Goal: Task Accomplishment & Management: Complete application form

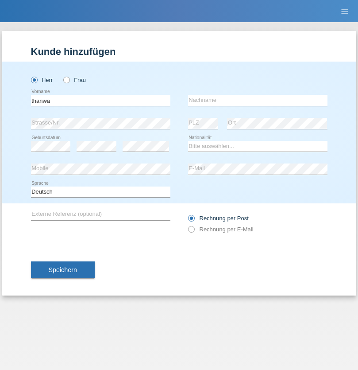
type input "thanwa"
click at [258, 100] on input "text" at bounding box center [258, 100] width 140 height 11
type input "röösli"
select select "CH"
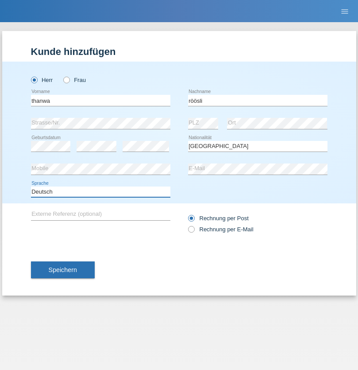
select select "en"
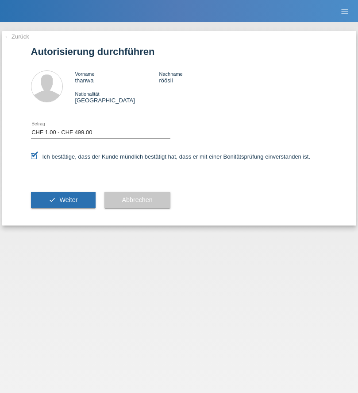
select select "1"
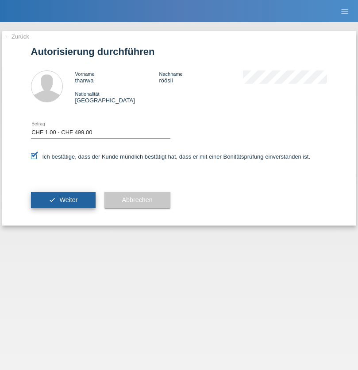
click at [63, 200] on span "Weiter" at bounding box center [68, 199] width 18 height 7
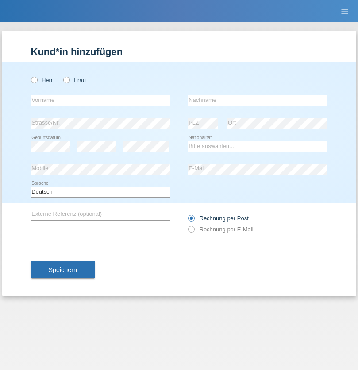
radio input "true"
click at [101, 100] on input "text" at bounding box center [101, 100] width 140 height 11
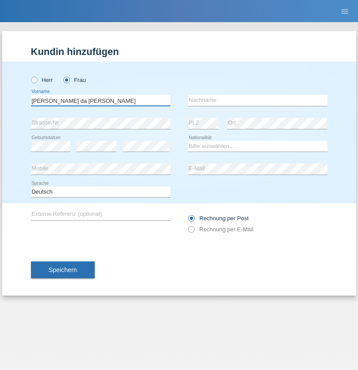
type input "[PERSON_NAME] da [PERSON_NAME]"
click at [258, 100] on input "text" at bounding box center [258, 100] width 140 height 11
type input "[PERSON_NAME]"
select select "PT"
select select "C"
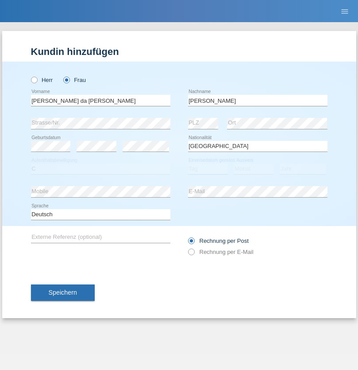
select select "09"
select select "10"
select select "2021"
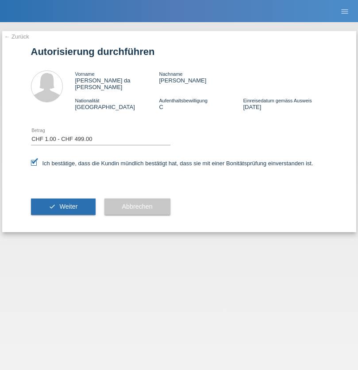
select select "1"
click at [63, 203] on span "Weiter" at bounding box center [68, 206] width 18 height 7
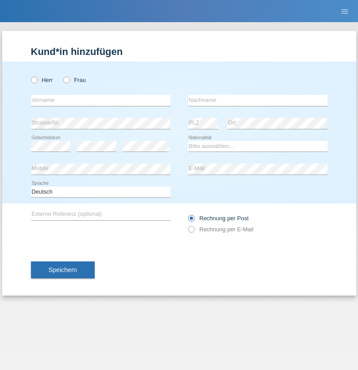
radio input "true"
click at [101, 100] on input "text" at bounding box center [101, 100] width 140 height 11
type input "David"
click at [258, 100] on input "text" at bounding box center [258, 100] width 140 height 11
type input "Nydegger"
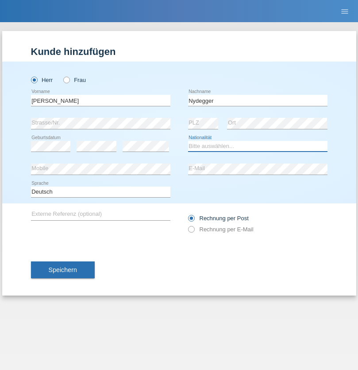
select select "CH"
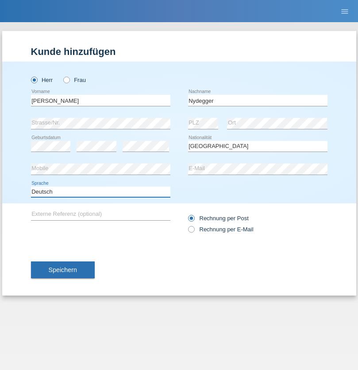
select select "en"
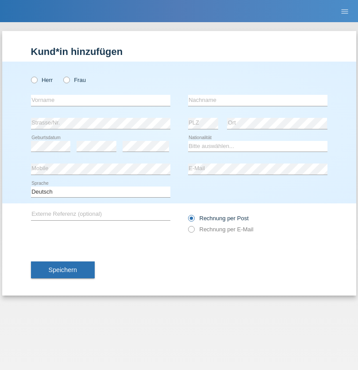
radio input "true"
click at [101, 100] on input "text" at bounding box center [101, 100] width 140 height 11
type input "Corinne"
click at [258, 100] on input "text" at bounding box center [258, 100] width 140 height 11
type input "Nydegger"
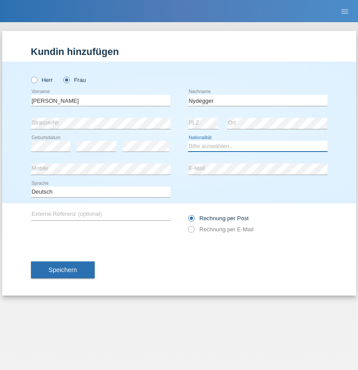
select select "CH"
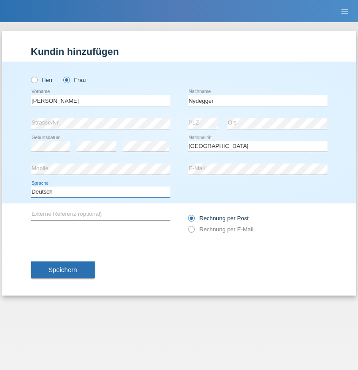
select select "en"
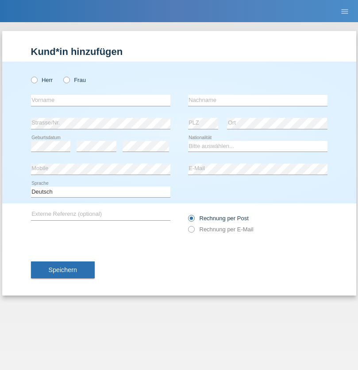
radio input "true"
click at [101, 100] on input "text" at bounding box center [101, 100] width 140 height 11
type input "Goekhan"
click at [258, 100] on input "text" at bounding box center [258, 100] width 140 height 11
type input "Akarsu"
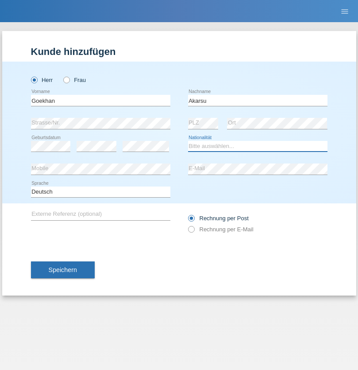
select select "AT"
select select "C"
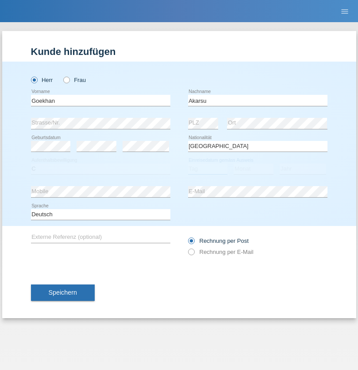
select select "01"
select select "05"
select select "2021"
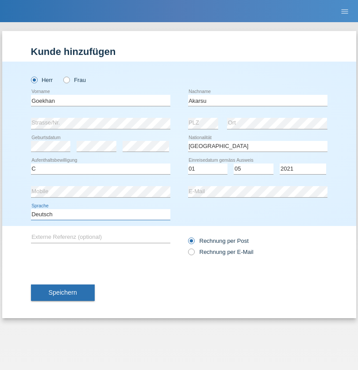
select select "en"
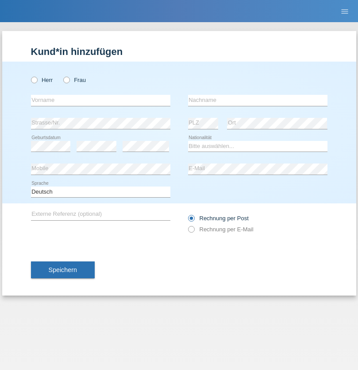
radio input "true"
click at [101, 100] on input "text" at bounding box center [101, 100] width 140 height 11
type input "[PERSON_NAME]"
click at [258, 100] on input "text" at bounding box center [258, 100] width 140 height 11
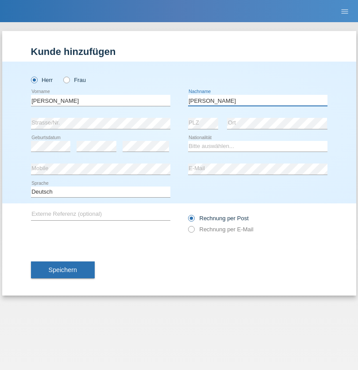
type input "[PERSON_NAME]"
select select "IT"
select select "C"
select select "22"
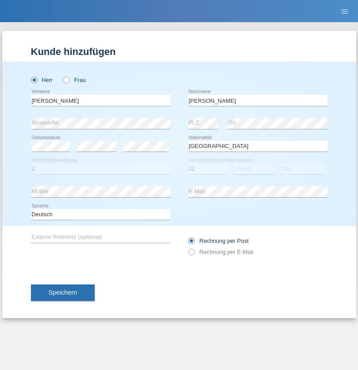
select select "06"
select select "1964"
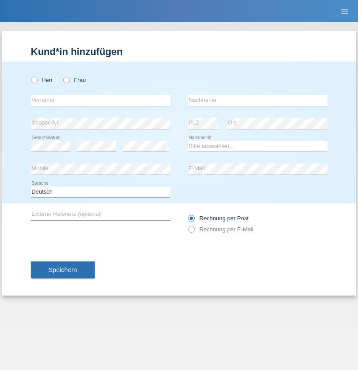
radio input "true"
click at [101, 100] on input "text" at bounding box center [101, 100] width 140 height 11
type input "[DATE]"
click at [258, 100] on input "text" at bounding box center [258, 100] width 140 height 11
type input "Alessio"
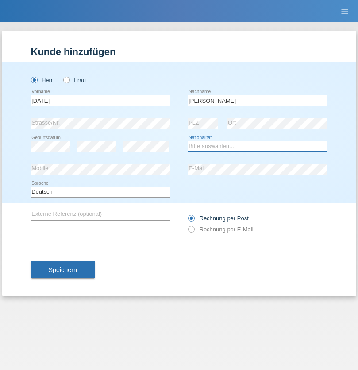
select select "IT"
select select "C"
select select "01"
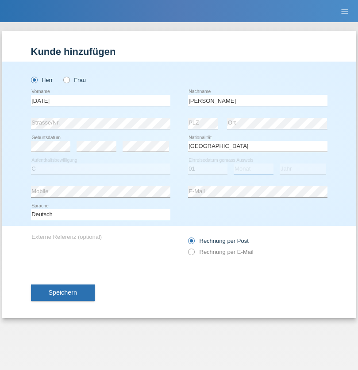
select select "05"
select select "2021"
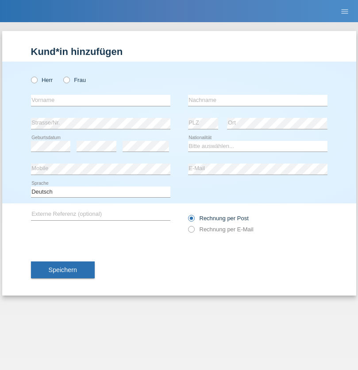
radio input "true"
click at [101, 100] on input "text" at bounding box center [101, 100] width 140 height 11
type input "Claudiu Marian"
click at [258, 100] on input "text" at bounding box center [258, 100] width 140 height 11
type input "Cislariu"
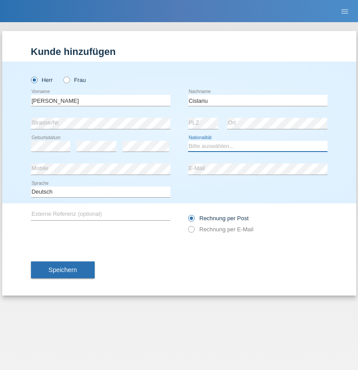
select select "CH"
radio input "true"
select select "CH"
radio input "true"
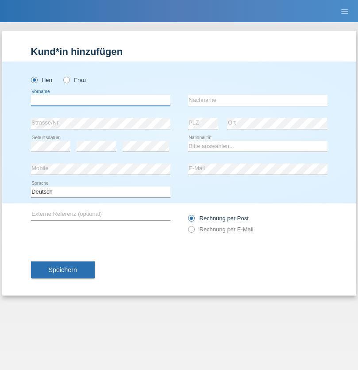
click at [101, 100] on input "text" at bounding box center [101, 100] width 140 height 11
type input "Zsolt"
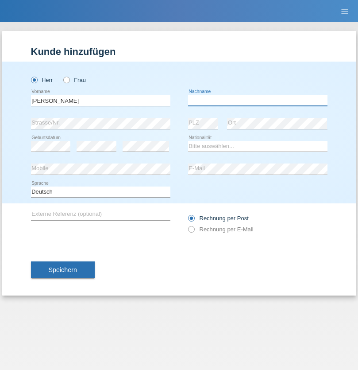
click at [258, 100] on input "text" at bounding box center [258, 100] width 140 height 11
type input "Kappelmayer"
select select "MG"
select select "C"
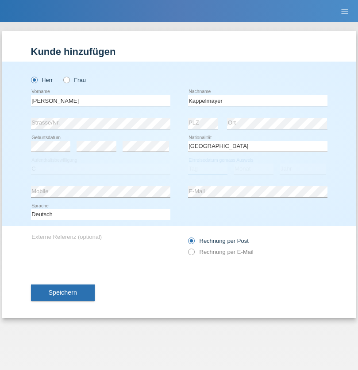
select select "31"
select select "08"
select select "2021"
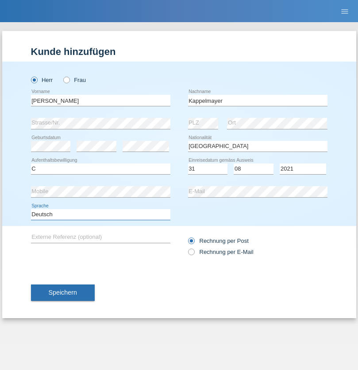
select select "en"
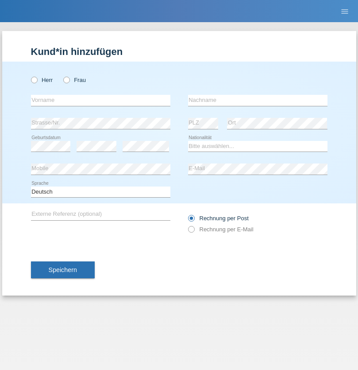
radio input "true"
click at [101, 100] on input "text" at bounding box center [101, 100] width 140 height 11
type input "firat"
click at [258, 100] on input "text" at bounding box center [258, 100] width 140 height 11
type input "kara"
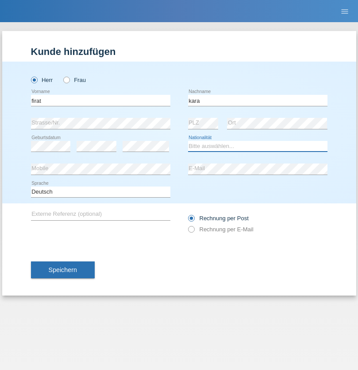
select select "CH"
radio input "true"
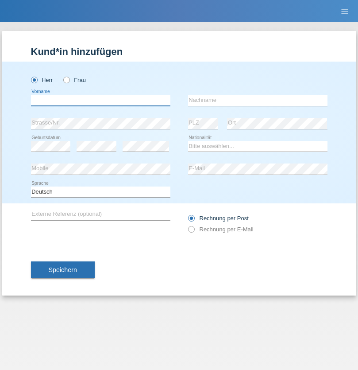
click at [101, 100] on input "text" at bounding box center [101, 100] width 140 height 11
type input "[PERSON_NAME]"
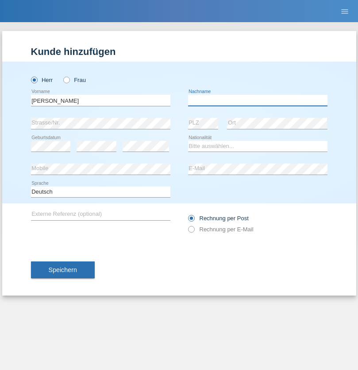
click at [258, 100] on input "text" at bounding box center [258, 100] width 140 height 11
type input "Panda nzinga"
select select "MN"
select select "C"
select select "28"
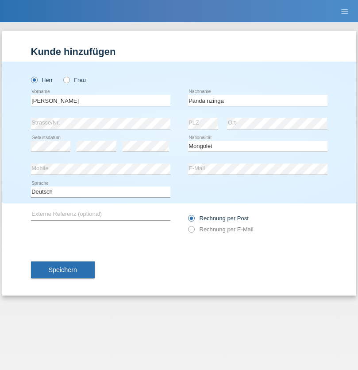
select select "11"
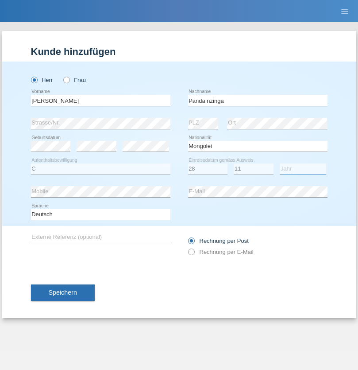
select select "2001"
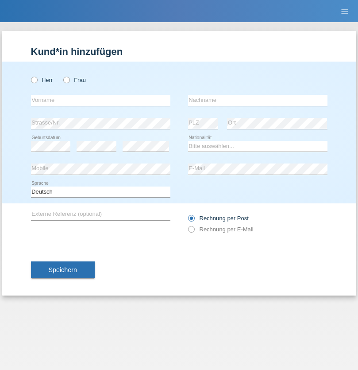
radio input "true"
select select "HU"
select select "C"
select select "30"
select select "10"
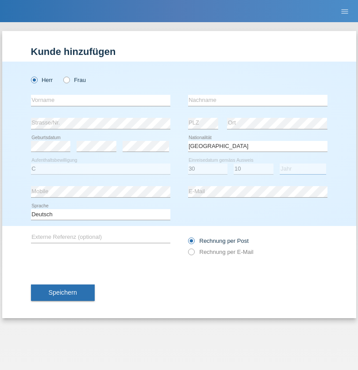
select select "2021"
